Goal: Transaction & Acquisition: Purchase product/service

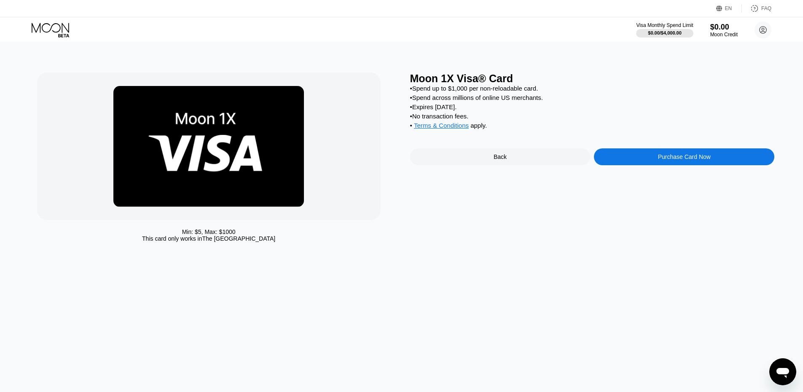
click at [657, 156] on div "Purchase Card Now" at bounding box center [684, 156] width 180 height 17
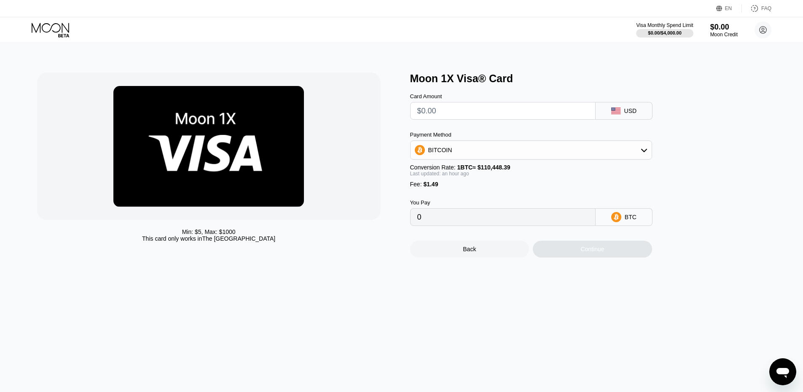
click at [476, 112] on input "text" at bounding box center [502, 110] width 171 height 17
type input "$1"
type input "0.00002260"
type input "$10"
type input "0.00010426"
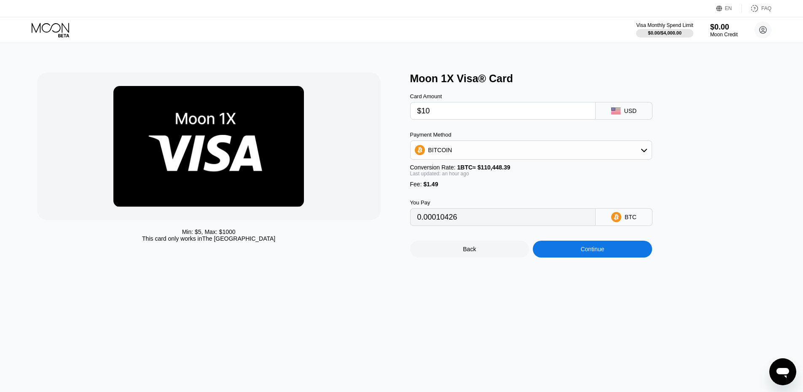
type input "$10"
click at [482, 149] on div "BITCOIN" at bounding box center [530, 150] width 241 height 17
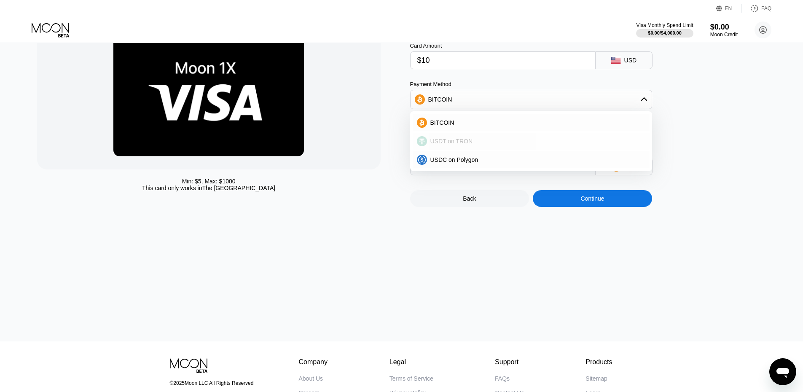
scroll to position [56, 0]
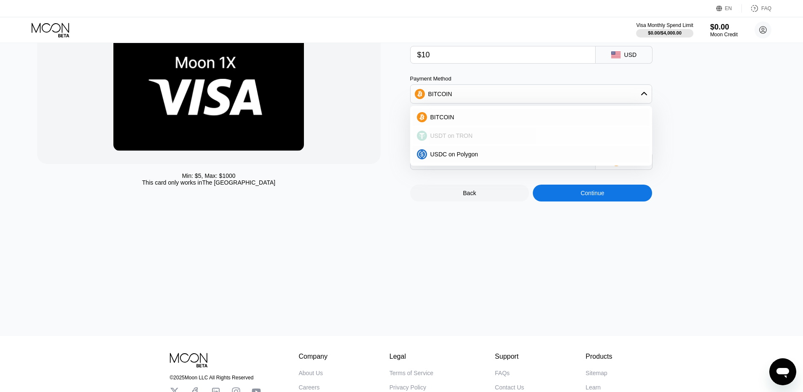
click at [467, 139] on span "USDT on TRON" at bounding box center [451, 135] width 43 height 7
type input "11.61"
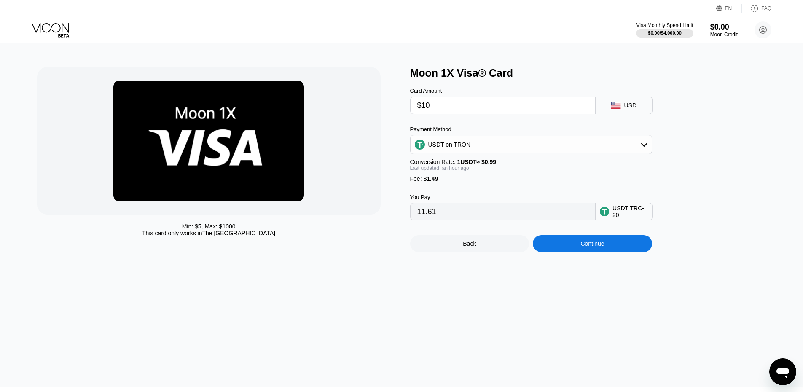
scroll to position [0, 0]
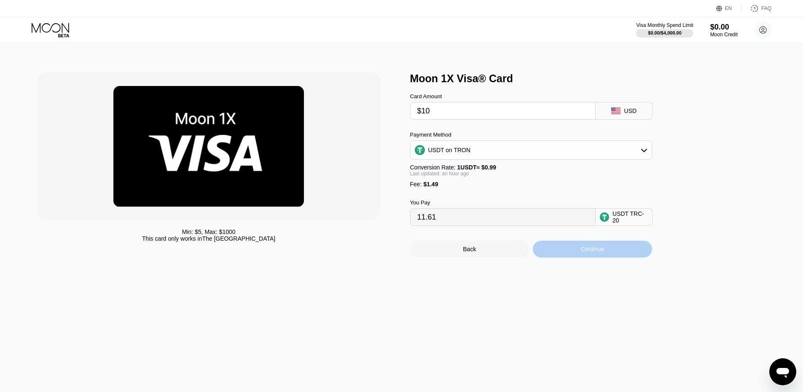
click at [560, 254] on div "Continue" at bounding box center [592, 249] width 119 height 17
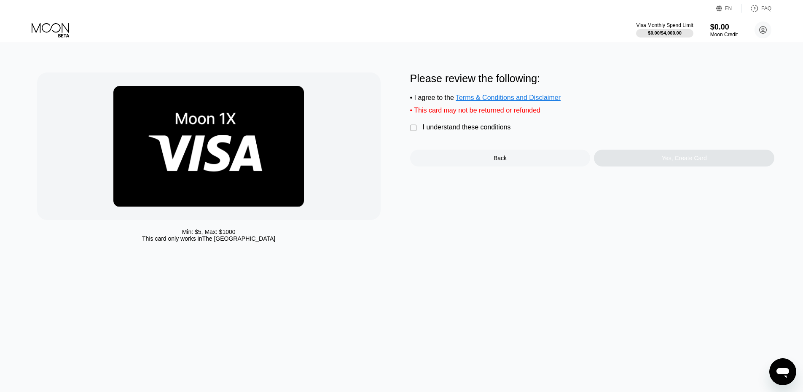
click at [446, 123] on div "Please review the following: • I agree to the Terms & Conditions and Disclaimer…" at bounding box center [592, 119] width 364 height 94
click at [448, 128] on div "Please review the following: • I agree to the Terms & Conditions and Disclaimer…" at bounding box center [592, 119] width 364 height 94
click at [449, 131] on div "I understand these conditions" at bounding box center [467, 127] width 88 height 8
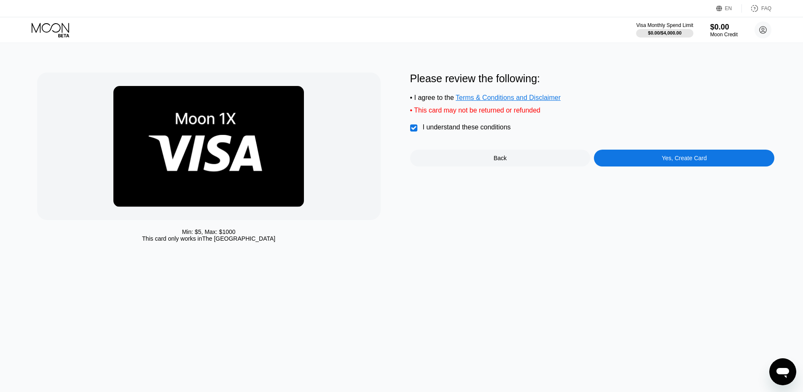
click at [640, 147] on div "Please review the following: • I agree to the Terms & Conditions and Disclaimer…" at bounding box center [592, 119] width 364 height 94
click at [651, 163] on div "Yes, Create Card" at bounding box center [684, 158] width 180 height 17
